Goal: Transaction & Acquisition: Subscribe to service/newsletter

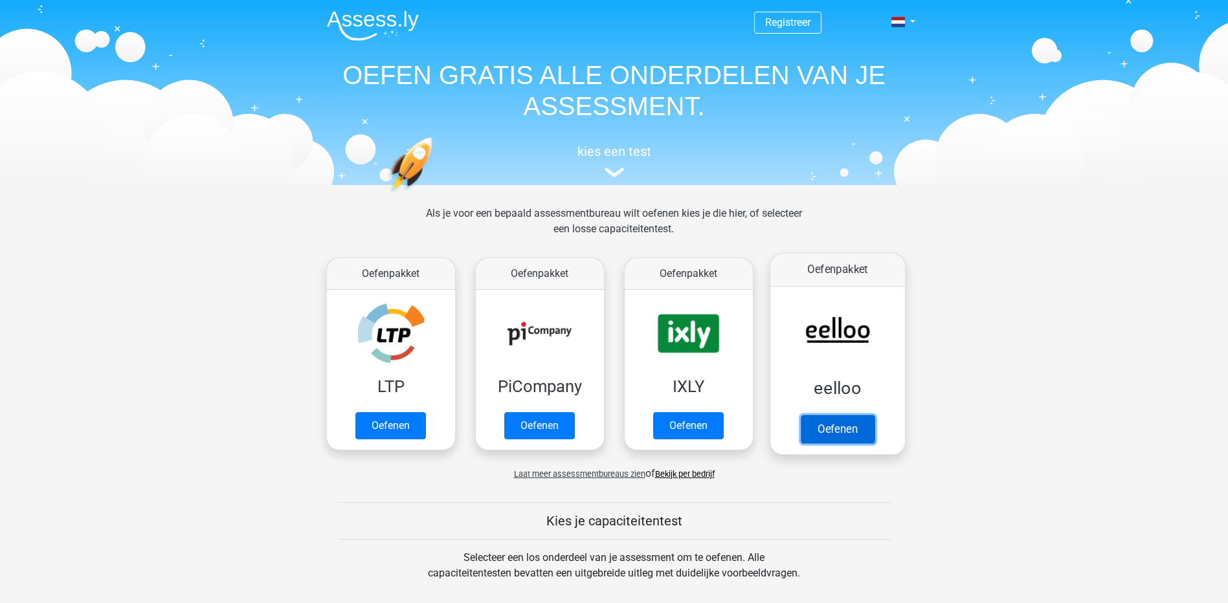
click at [841, 433] on link "Oefenen" at bounding box center [837, 429] width 74 height 28
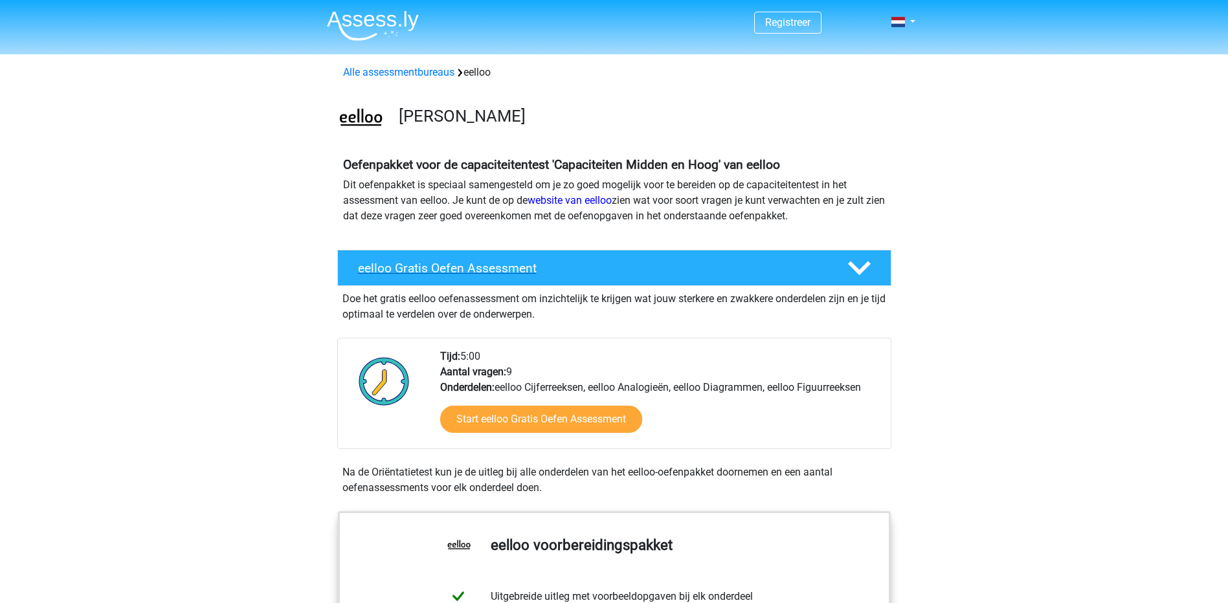
click at [859, 268] on icon at bounding box center [859, 268] width 23 height 23
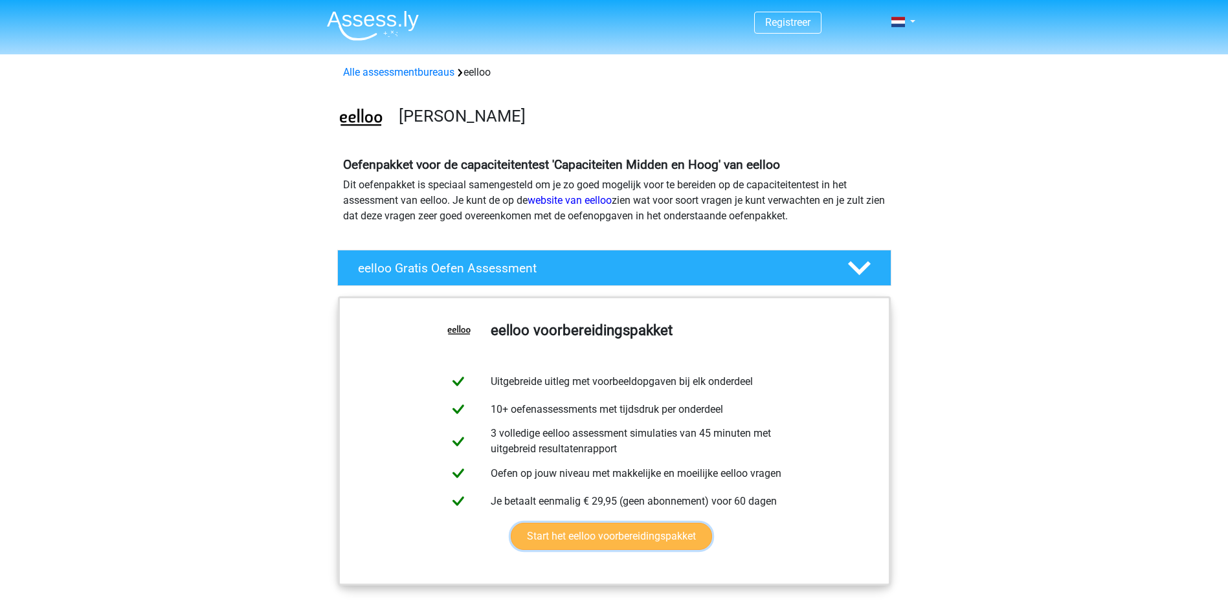
click at [631, 542] on link "Start het eelloo voorbereidingspakket" at bounding box center [611, 536] width 201 height 27
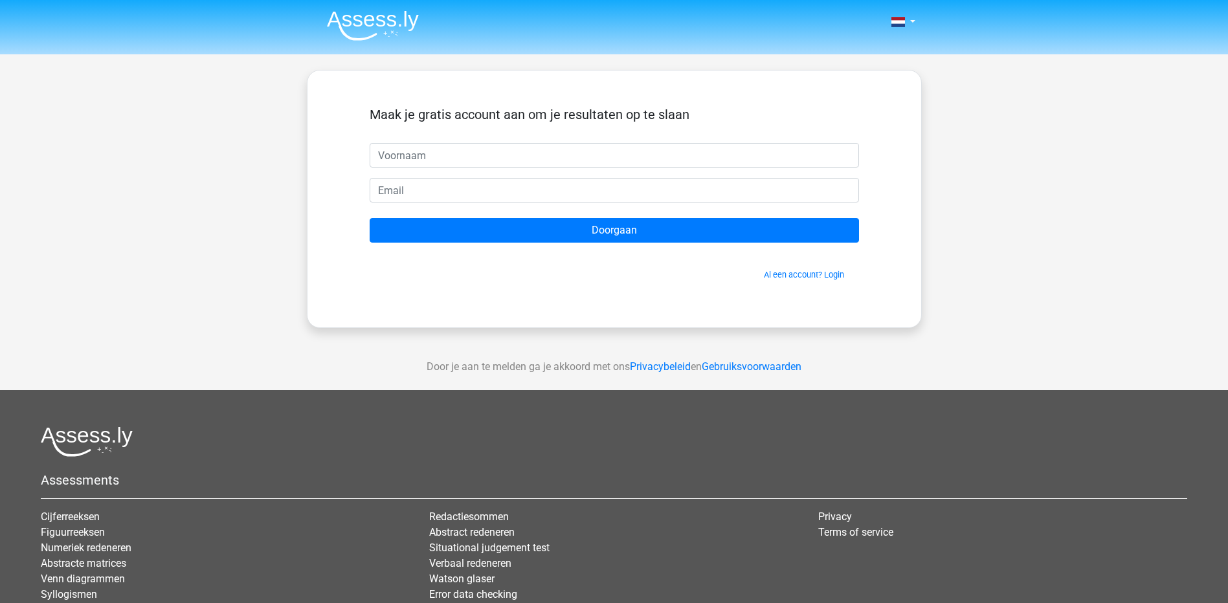
click at [476, 154] on input "text" at bounding box center [614, 155] width 489 height 25
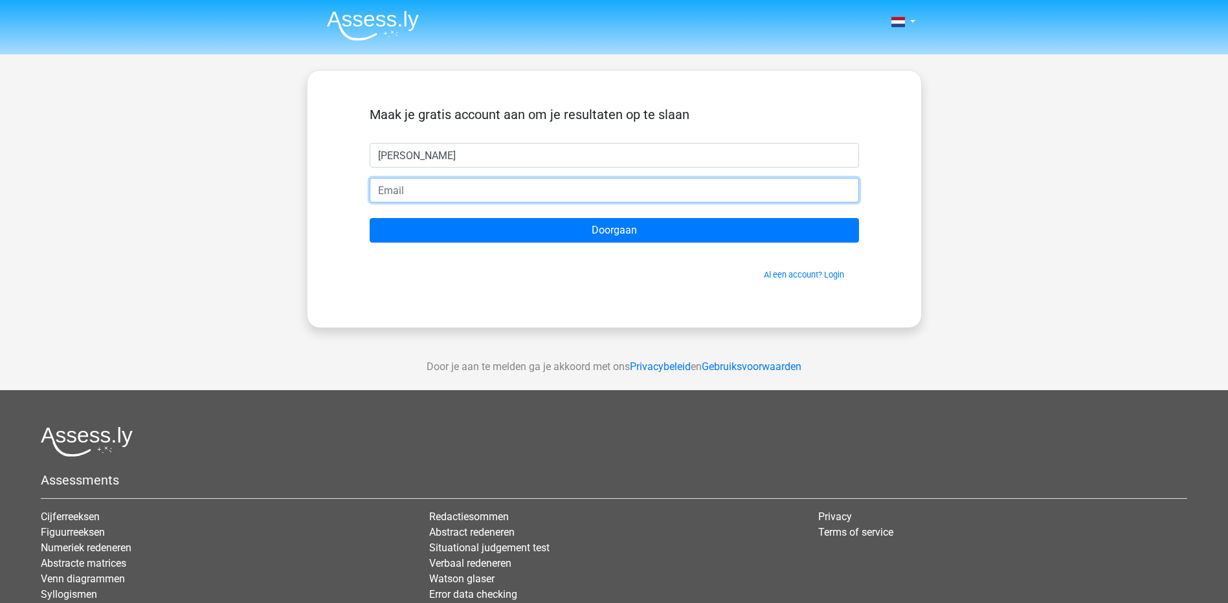
click at [438, 192] on input "email" at bounding box center [614, 190] width 489 height 25
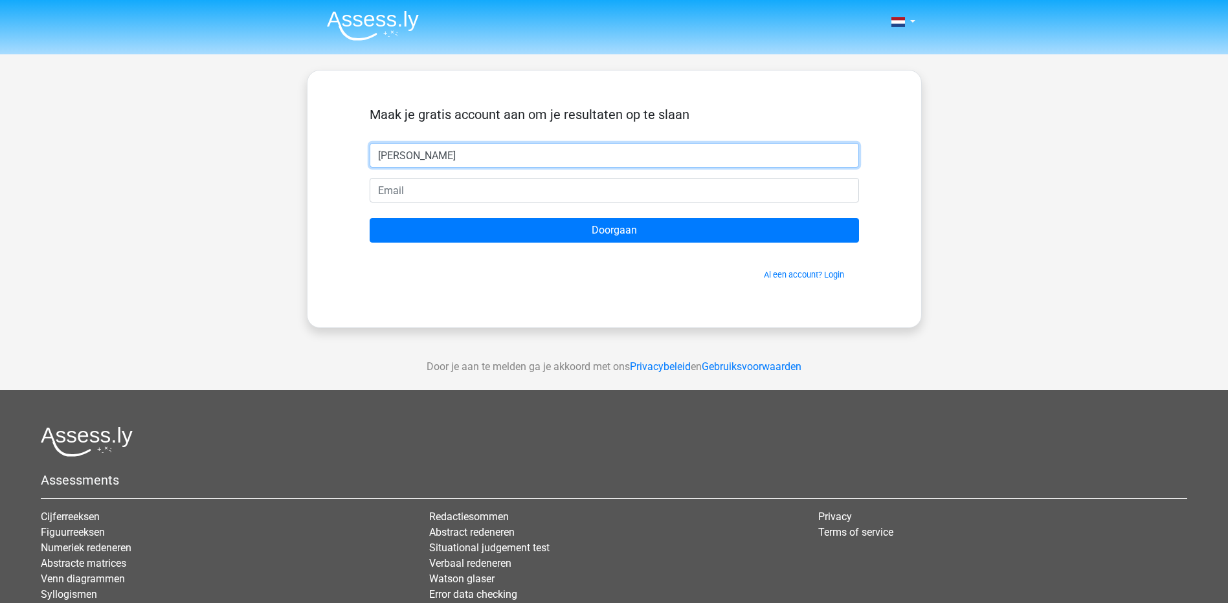
drag, startPoint x: 450, startPoint y: 156, endPoint x: 236, endPoint y: 158, distance: 214.2
click at [236, 158] on div "Nederlands English" at bounding box center [614, 366] width 1228 height 732
type input "Patrick Span"
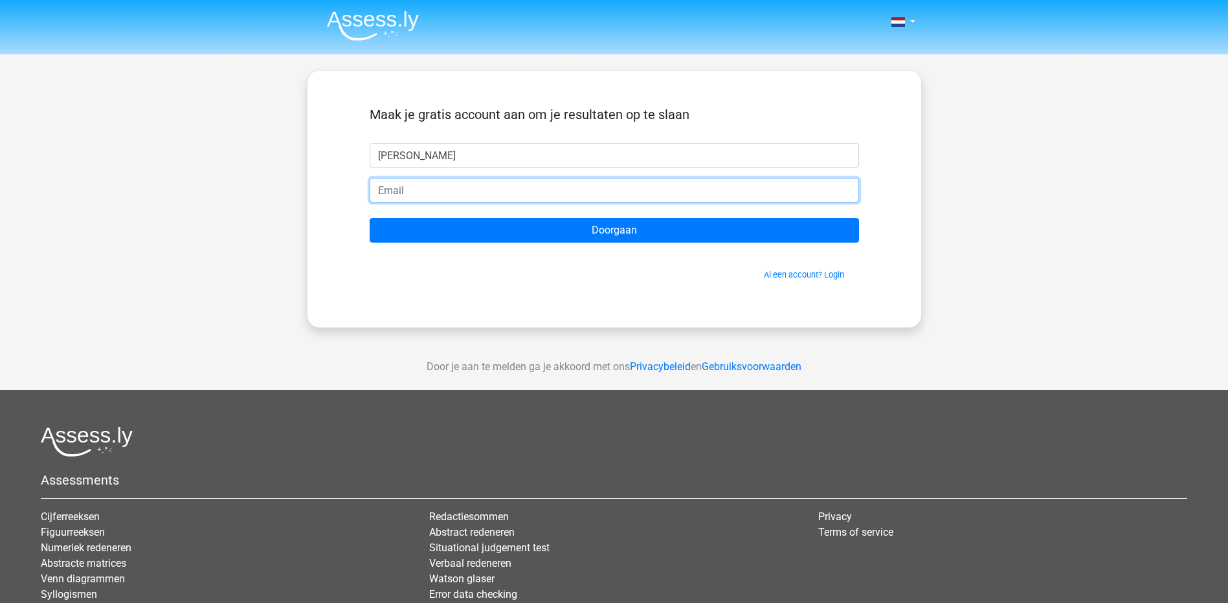
click at [406, 191] on input "email" at bounding box center [614, 190] width 489 height 25
type input "pspan@rocvantwente.nl"
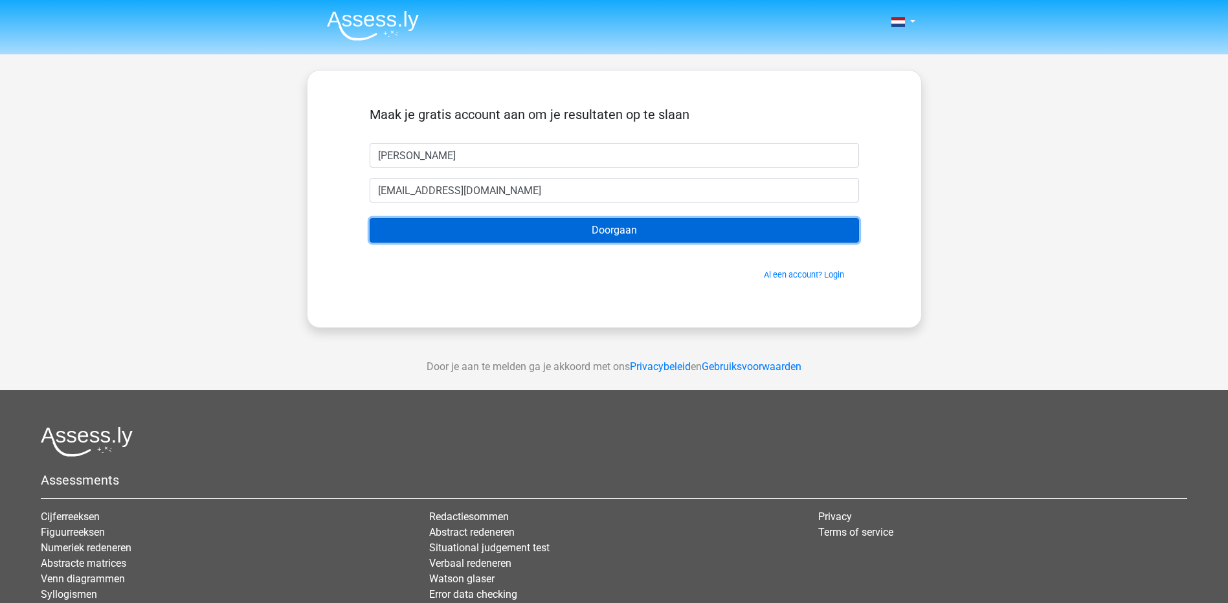
click at [695, 233] on input "Doorgaan" at bounding box center [614, 230] width 489 height 25
